Goal: Task Accomplishment & Management: Use online tool/utility

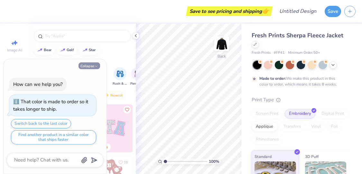
click at [90, 66] on button "Collapse" at bounding box center [89, 65] width 22 height 7
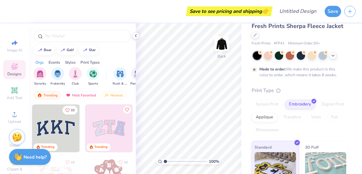
scroll to position [14, 0]
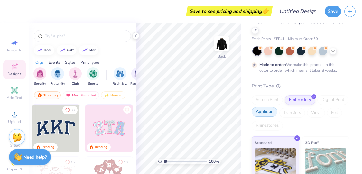
click at [265, 112] on div "Applique" at bounding box center [264, 112] width 26 height 10
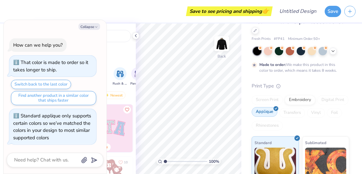
scroll to position [23, 0]
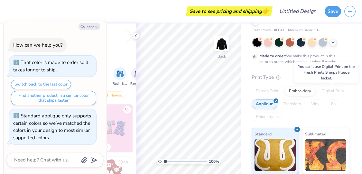
click at [333, 94] on div "Digital Print" at bounding box center [332, 91] width 31 height 10
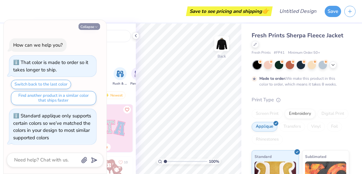
click at [88, 25] on button "Collapse" at bounding box center [89, 26] width 22 height 7
type textarea "x"
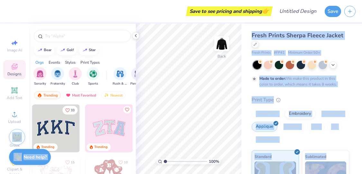
drag, startPoint x: 252, startPoint y: 34, endPoint x: 368, endPoint y: 28, distance: 116.2
click at [361, 28] on html "Save to see pricing and shipping 👉 Design Title Save Image AI Designs Add Text …" at bounding box center [181, 87] width 362 height 174
copy body "Fresh Prints Sherpa Fleece Jacket Fresh Prints # FP41 Minimum Order: 50 + Made …"
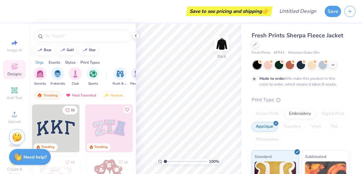
click at [349, 43] on div "Fresh Prints Sherpa Fleece Jacket Fresh Prints # FP41 Minimum Order: 50 + Made …" at bounding box center [301, 109] width 121 height 173
